Goal: Navigation & Orientation: Find specific page/section

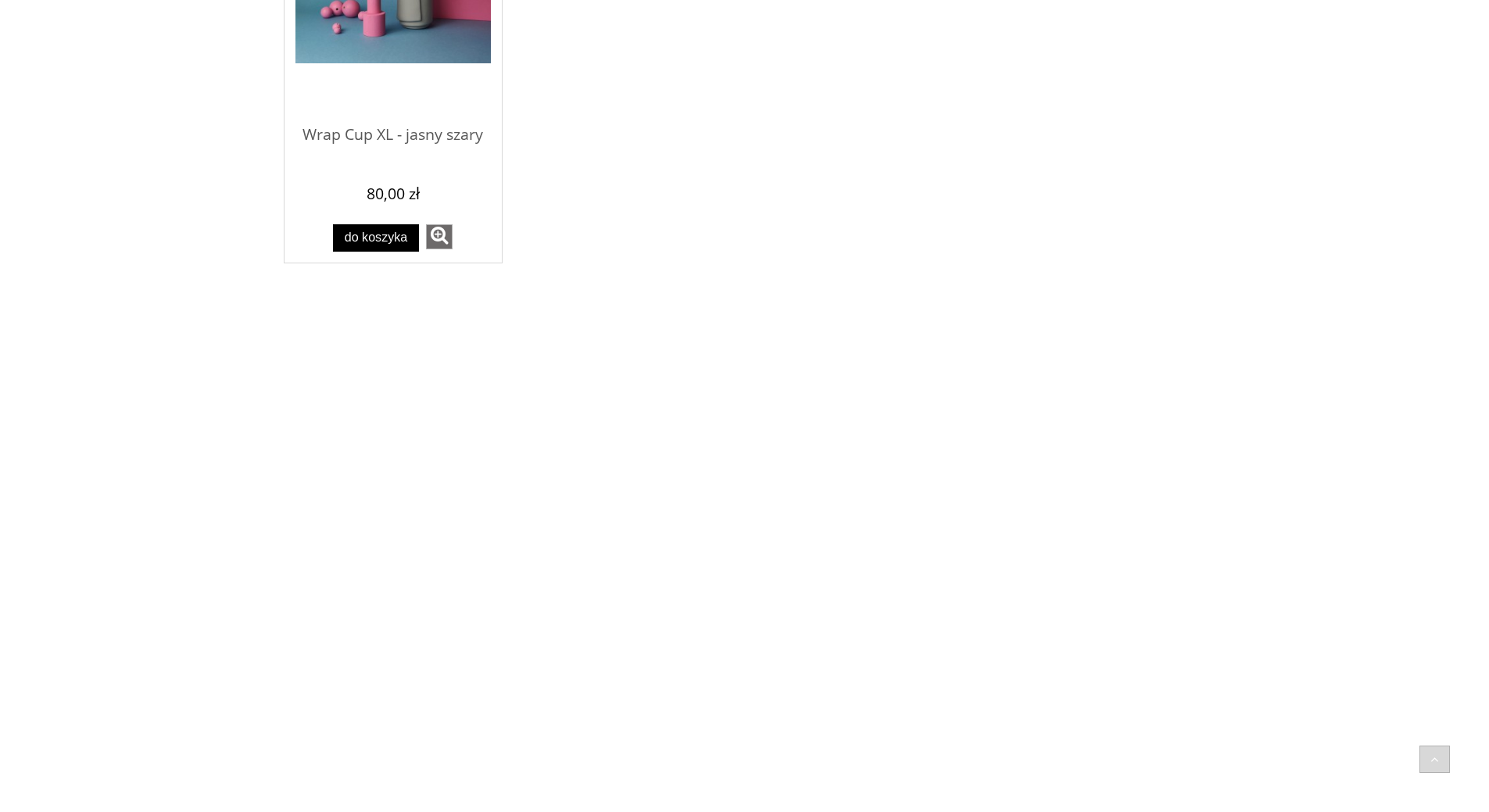
scroll to position [1680, 0]
drag, startPoint x: 1350, startPoint y: 357, endPoint x: 1337, endPoint y: 328, distance: 31.8
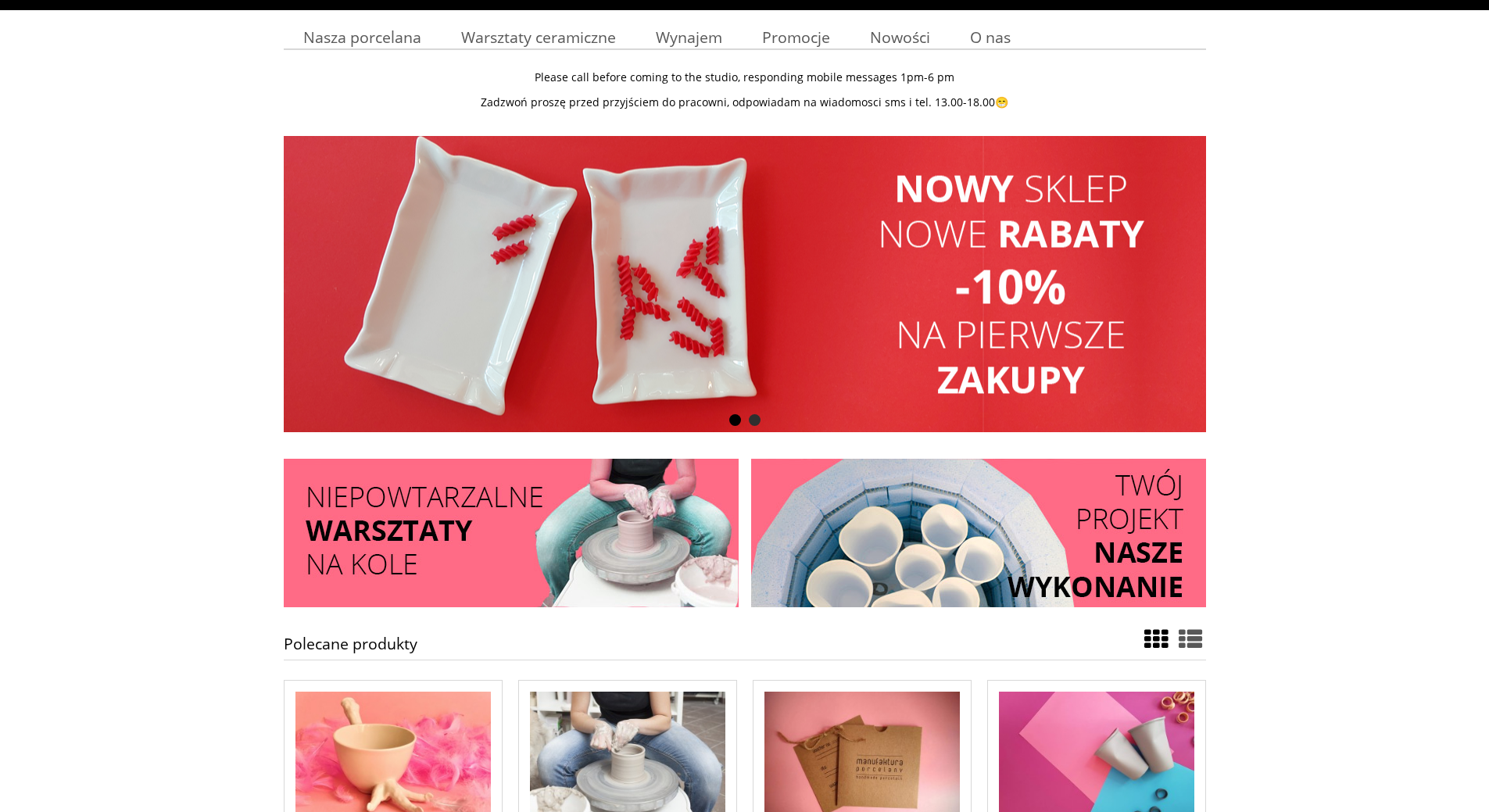
scroll to position [2088, 0]
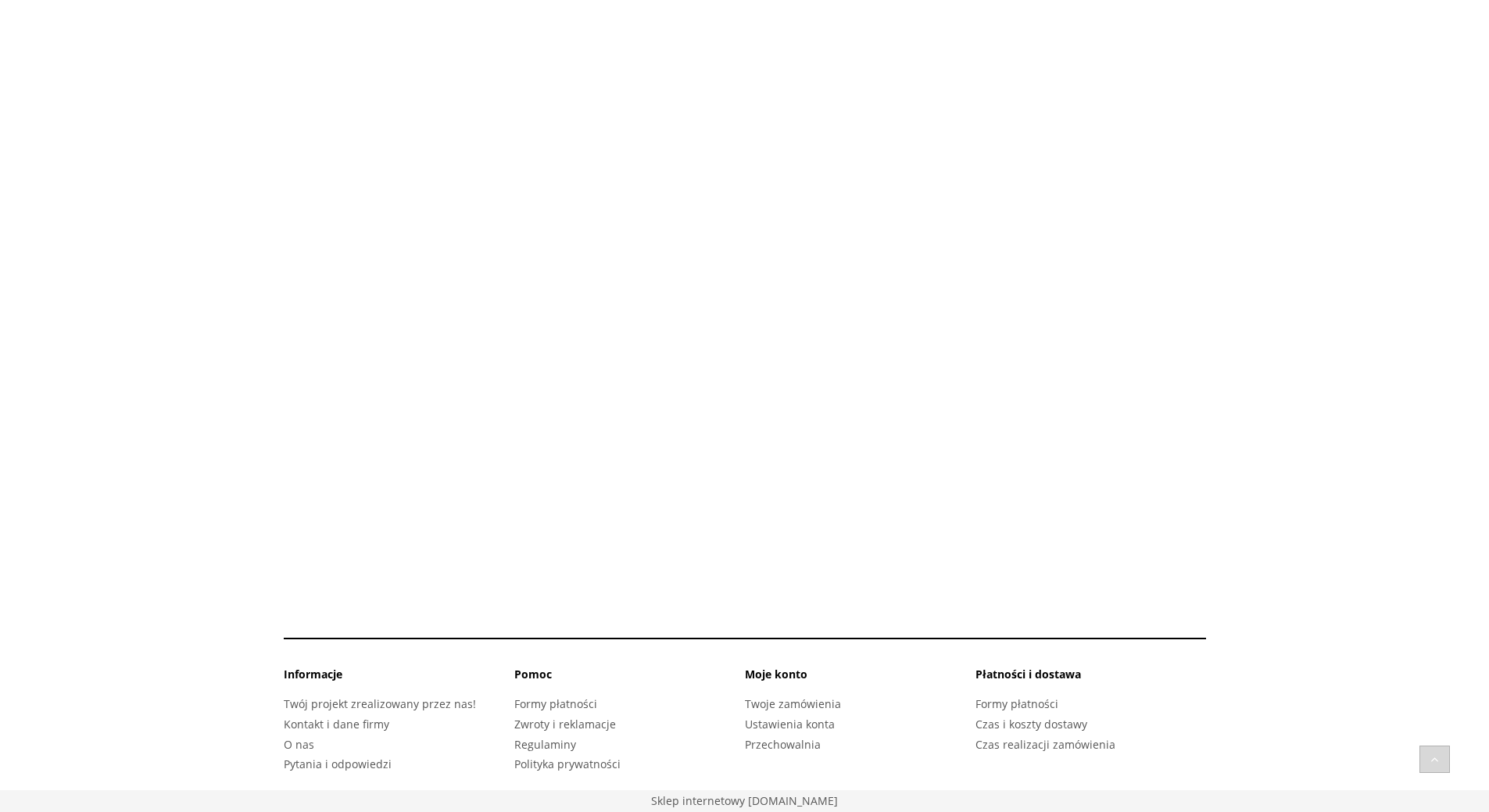
drag, startPoint x: 1338, startPoint y: 266, endPoint x: 1338, endPoint y: 250, distance: 16.0
drag, startPoint x: 1329, startPoint y: 262, endPoint x: 1315, endPoint y: 160, distance: 103.0
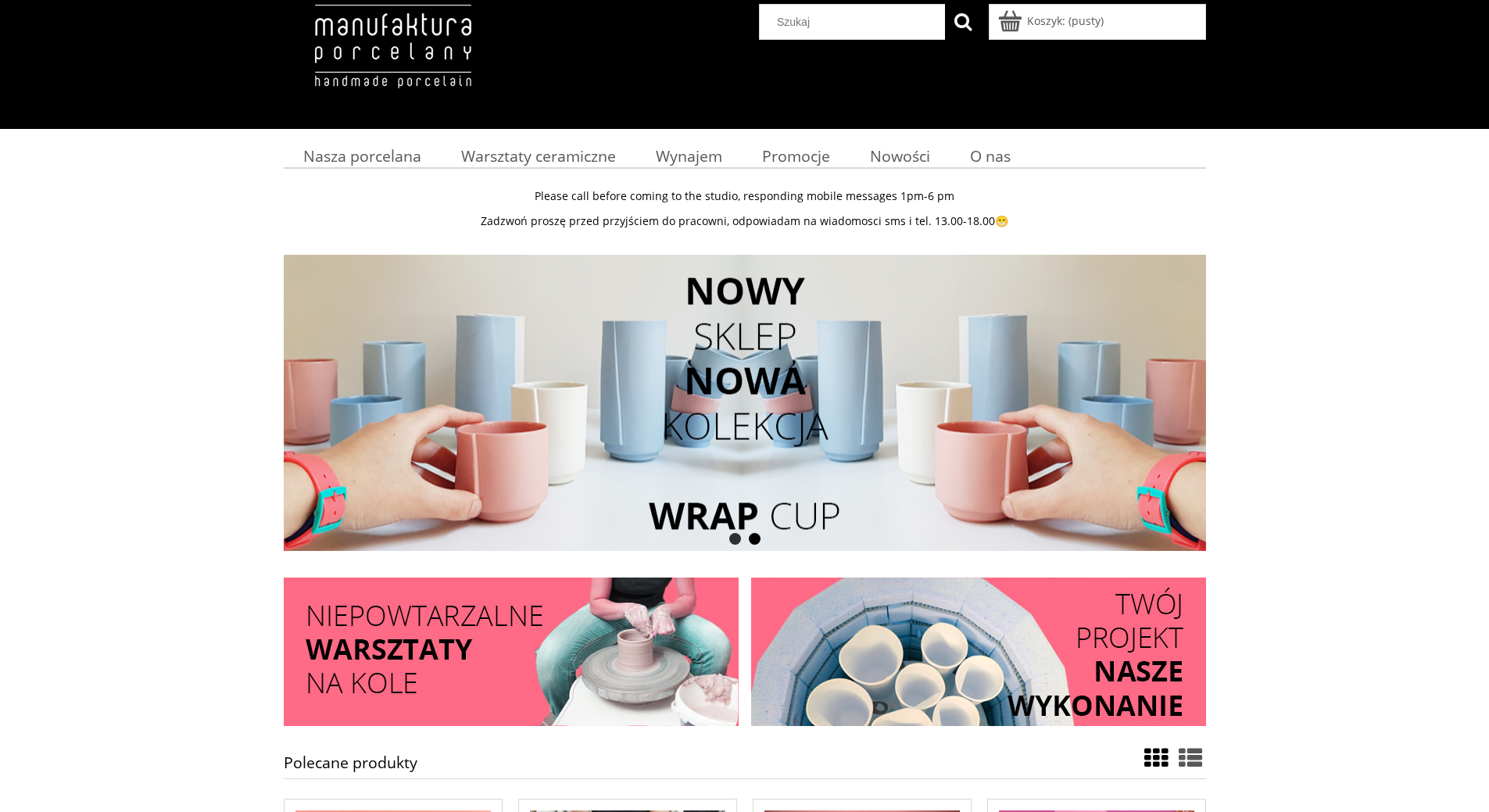
scroll to position [0, 0]
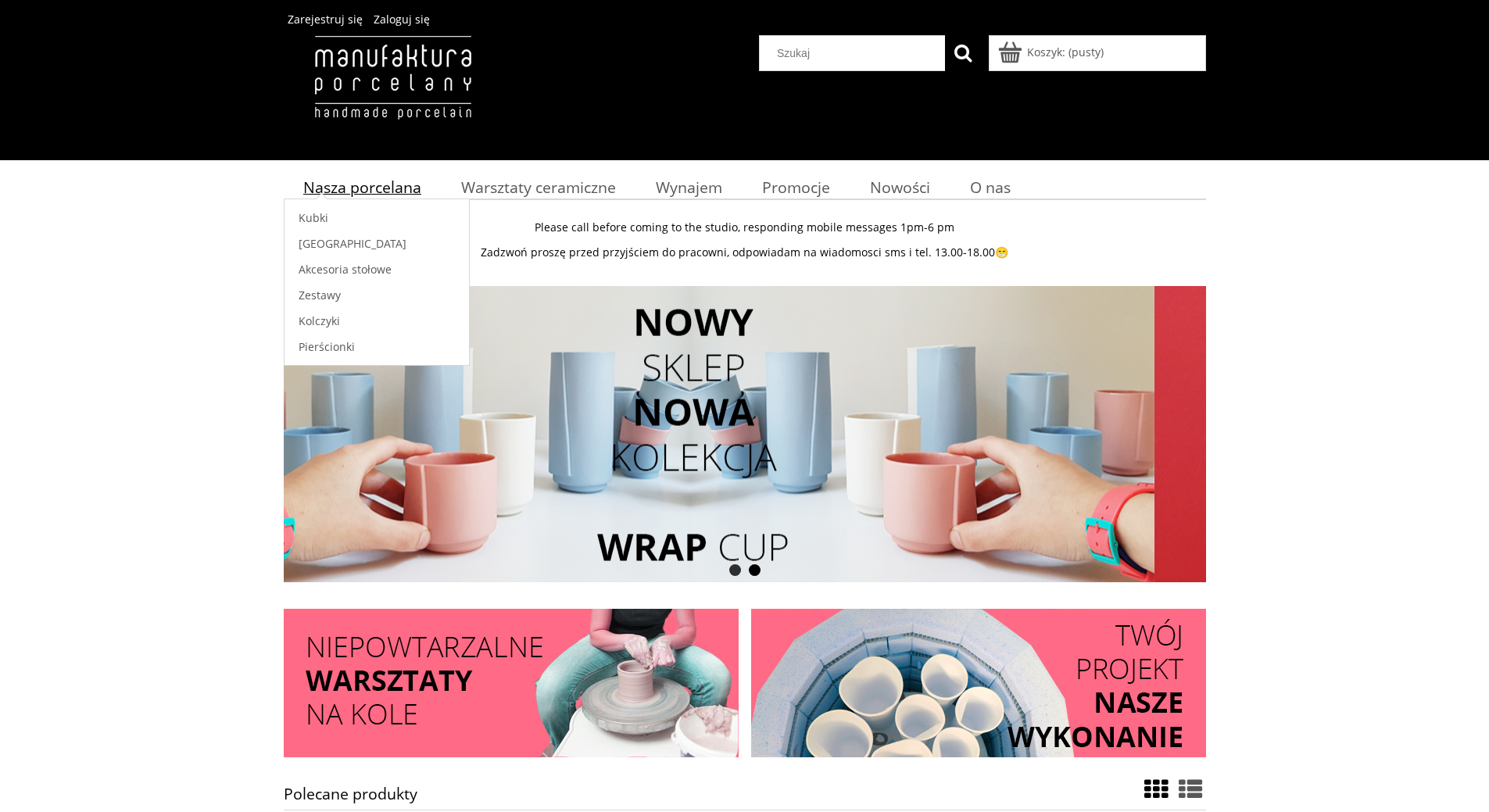
click at [373, 187] on span "Nasza porcelana" at bounding box center [362, 187] width 118 height 21
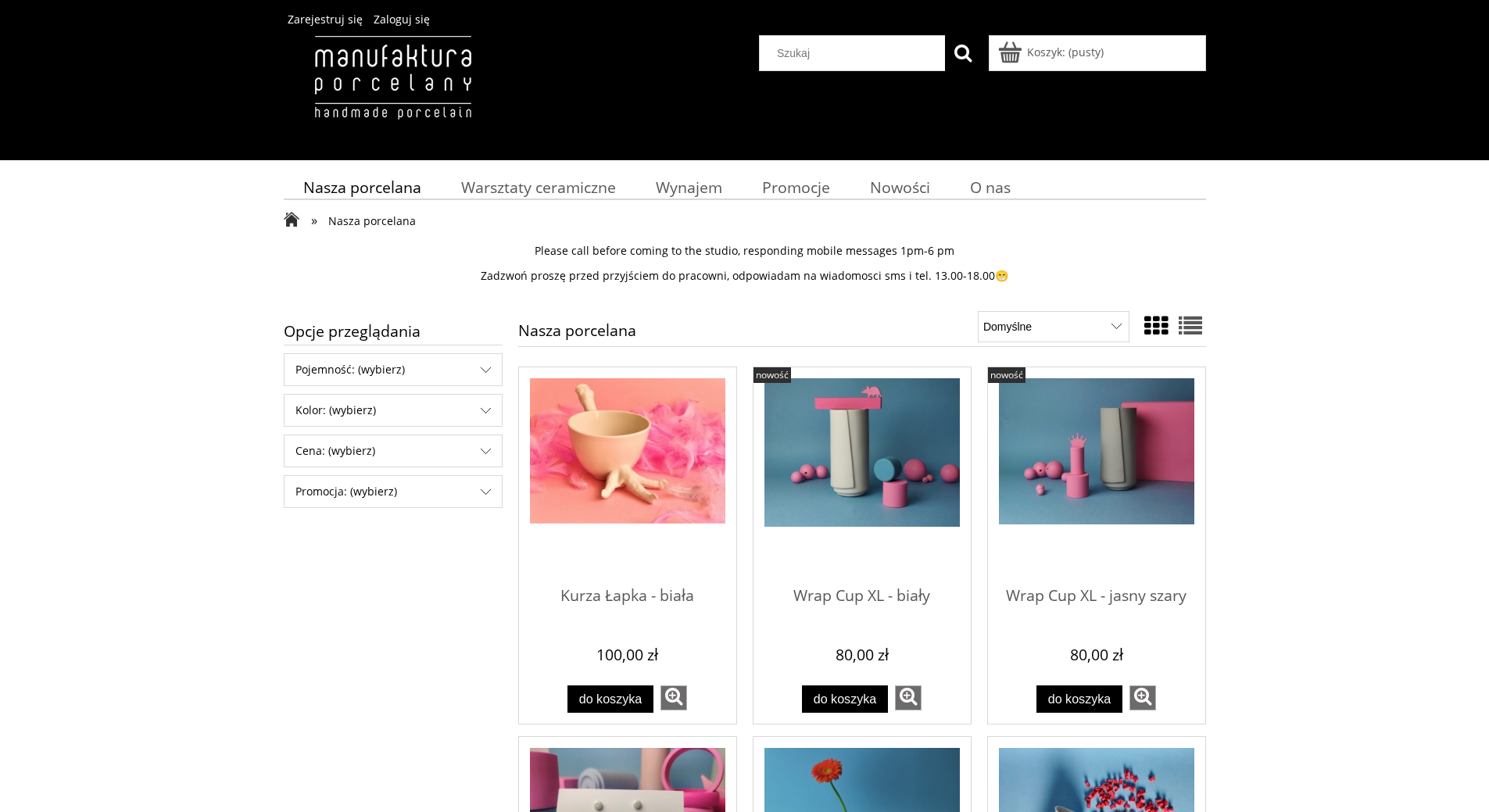
drag, startPoint x: 194, startPoint y: 352, endPoint x: 249, endPoint y: 461, distance: 122.1
